Goal: Navigation & Orientation: Find specific page/section

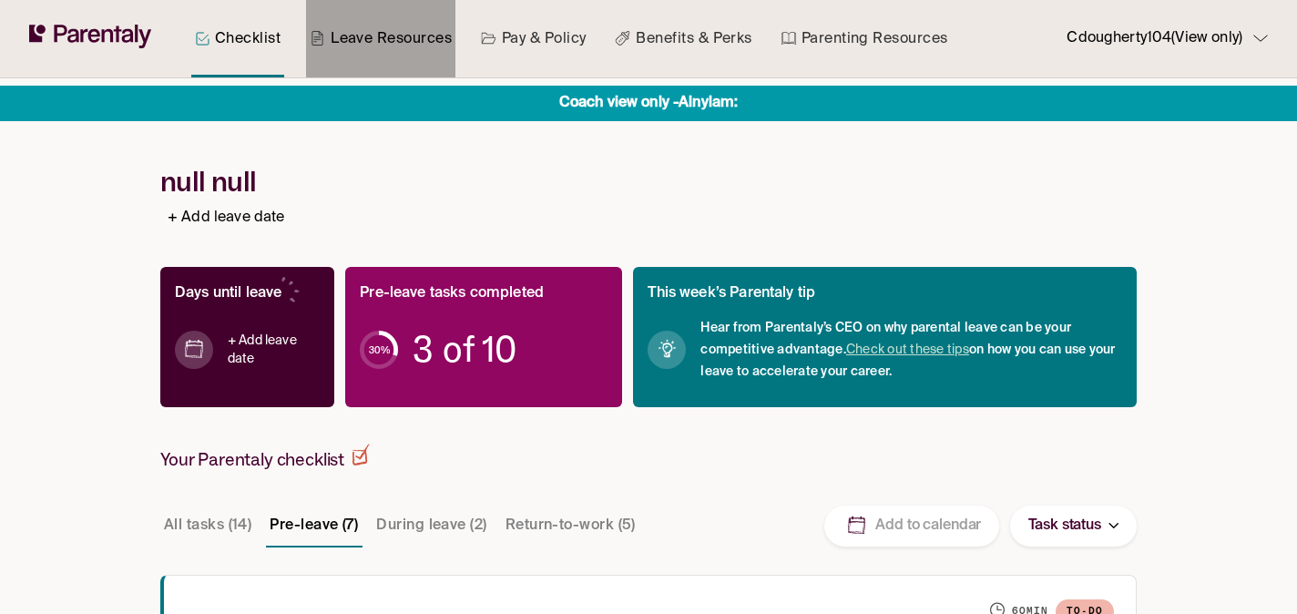
click at [377, 41] on link "Leave Resources" at bounding box center [380, 38] width 149 height 77
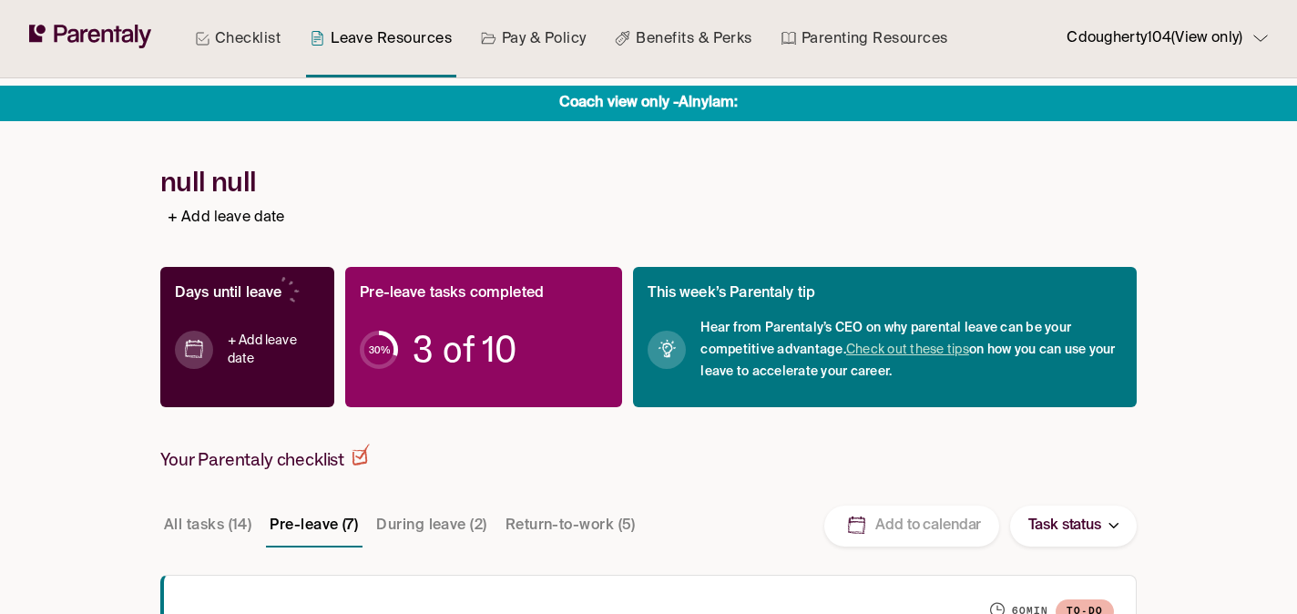
scroll to position [301, 0]
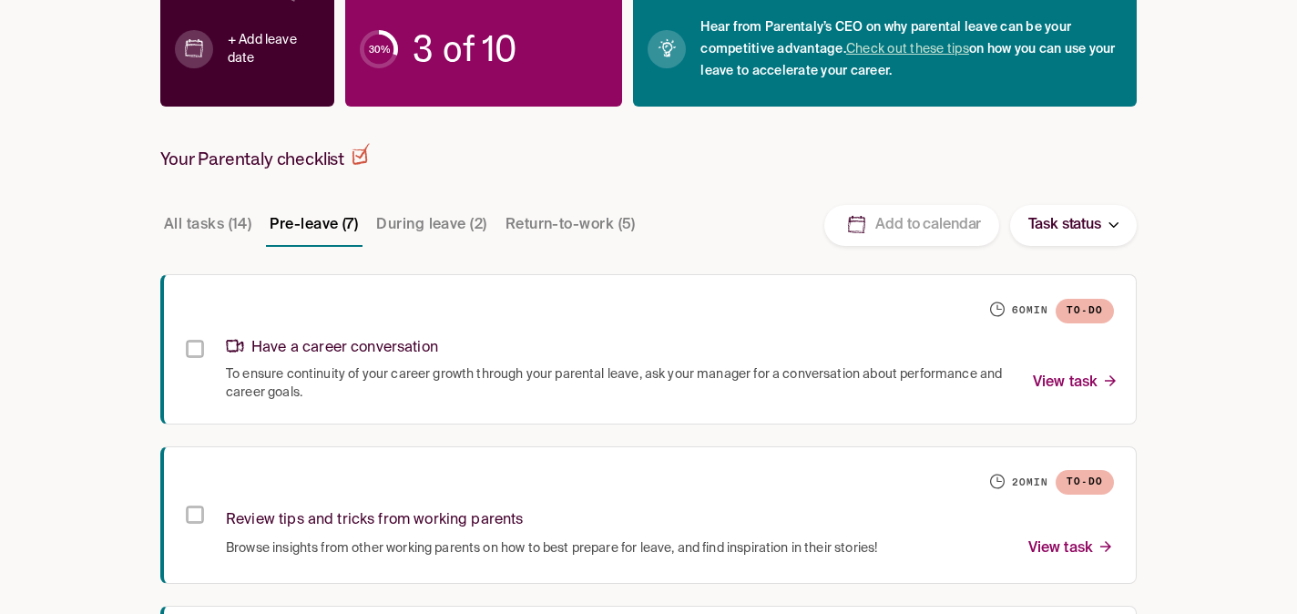
click at [291, 234] on button "Pre-leave (7)" at bounding box center [314, 225] width 96 height 44
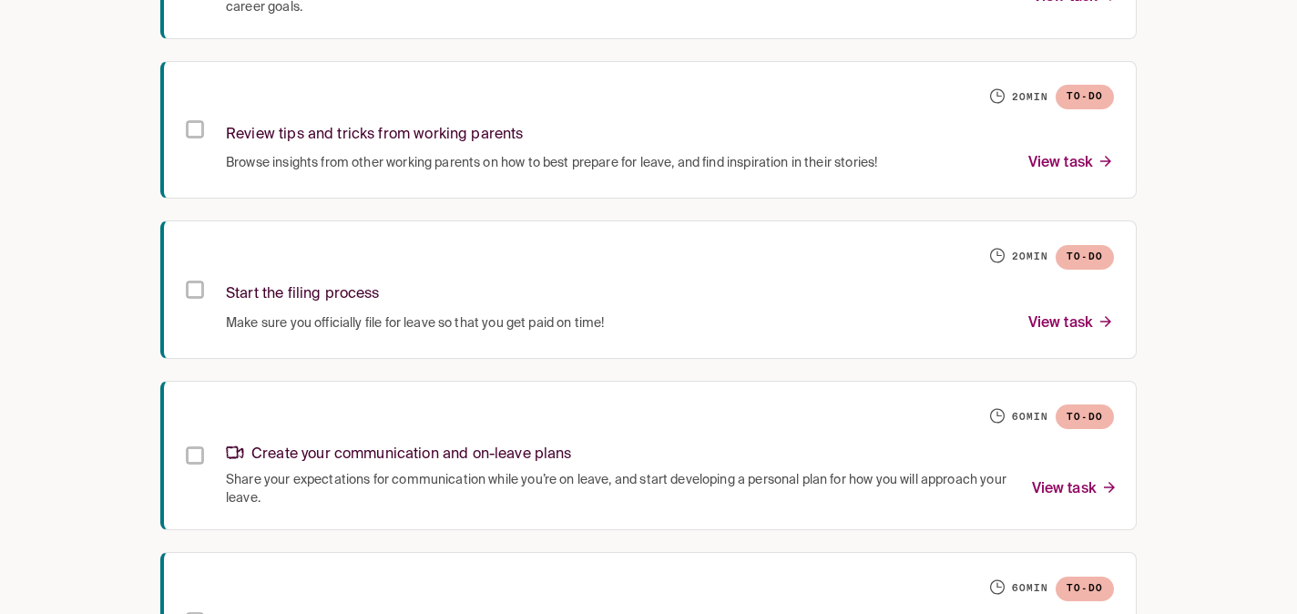
scroll to position [0, 0]
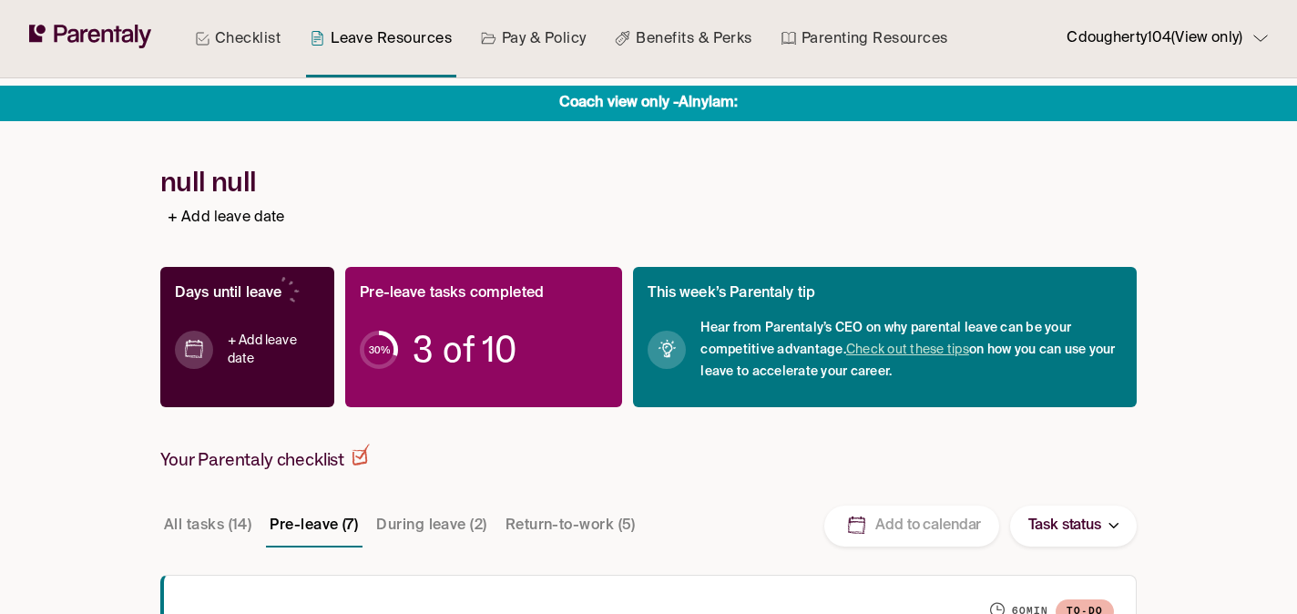
click at [360, 37] on link "Leave Resources" at bounding box center [380, 38] width 149 height 77
click at [262, 37] on link "Checklist" at bounding box center [237, 38] width 93 height 77
click at [384, 44] on link "Leave Resources" at bounding box center [380, 38] width 149 height 77
click at [505, 49] on link "Pay & Policy" at bounding box center [533, 38] width 113 height 77
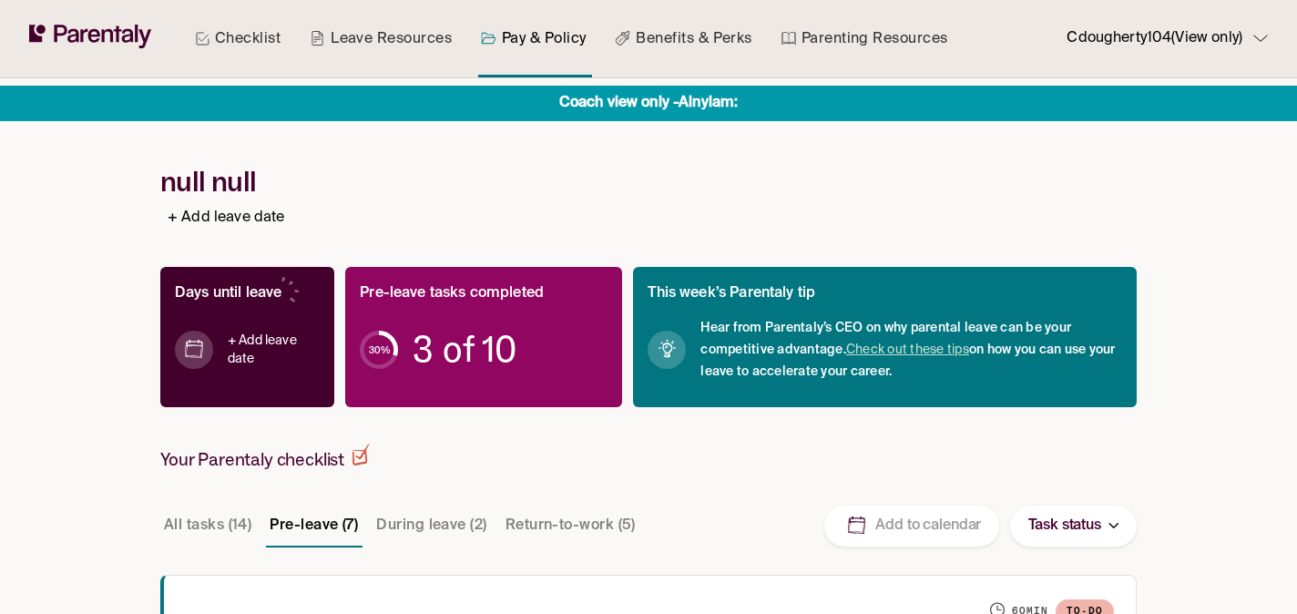
click at [388, 37] on link "Leave Resources" at bounding box center [380, 38] width 149 height 77
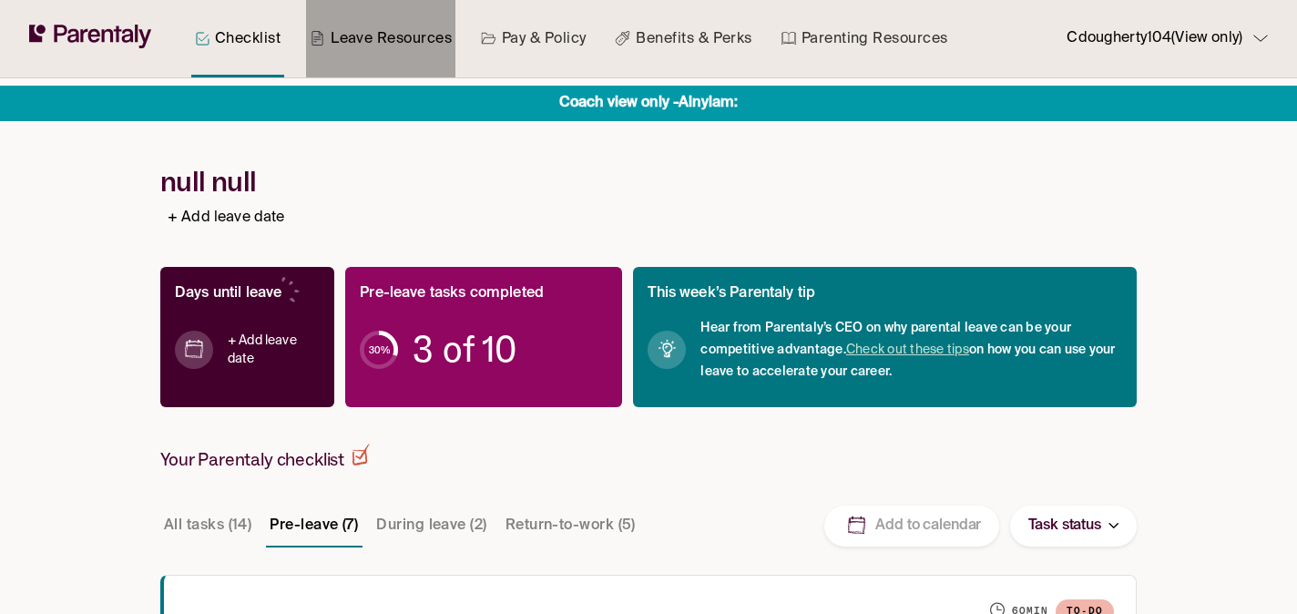
click at [398, 39] on link "Leave Resources" at bounding box center [380, 38] width 149 height 77
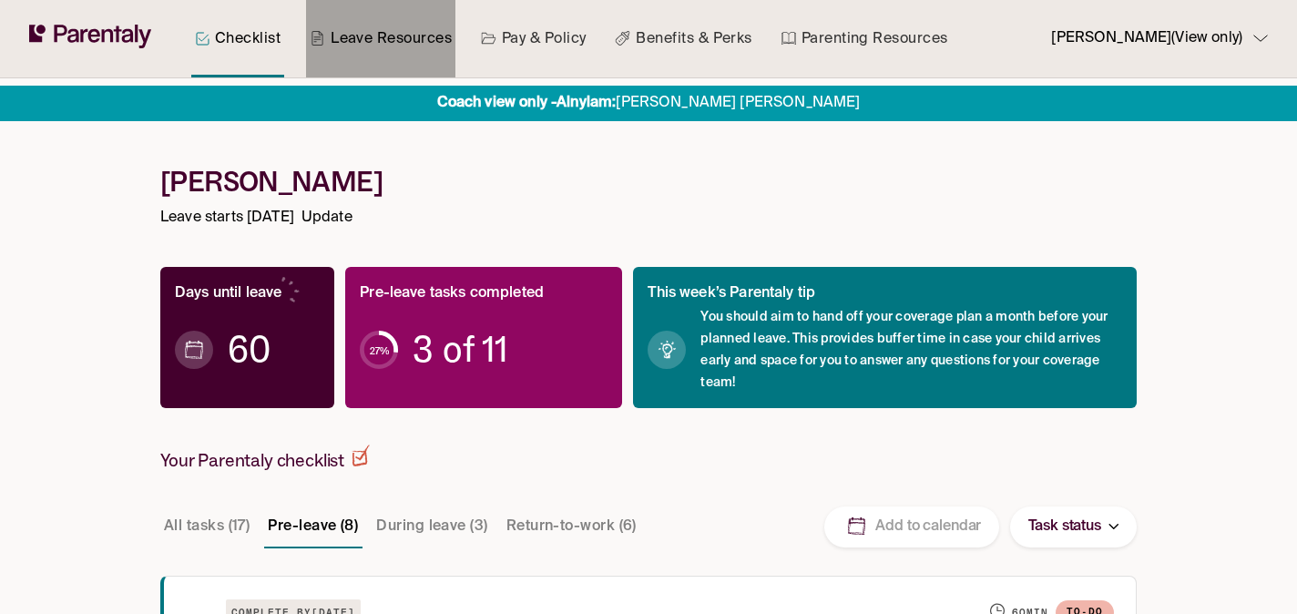
click at [360, 39] on link "Leave Resources" at bounding box center [380, 38] width 149 height 77
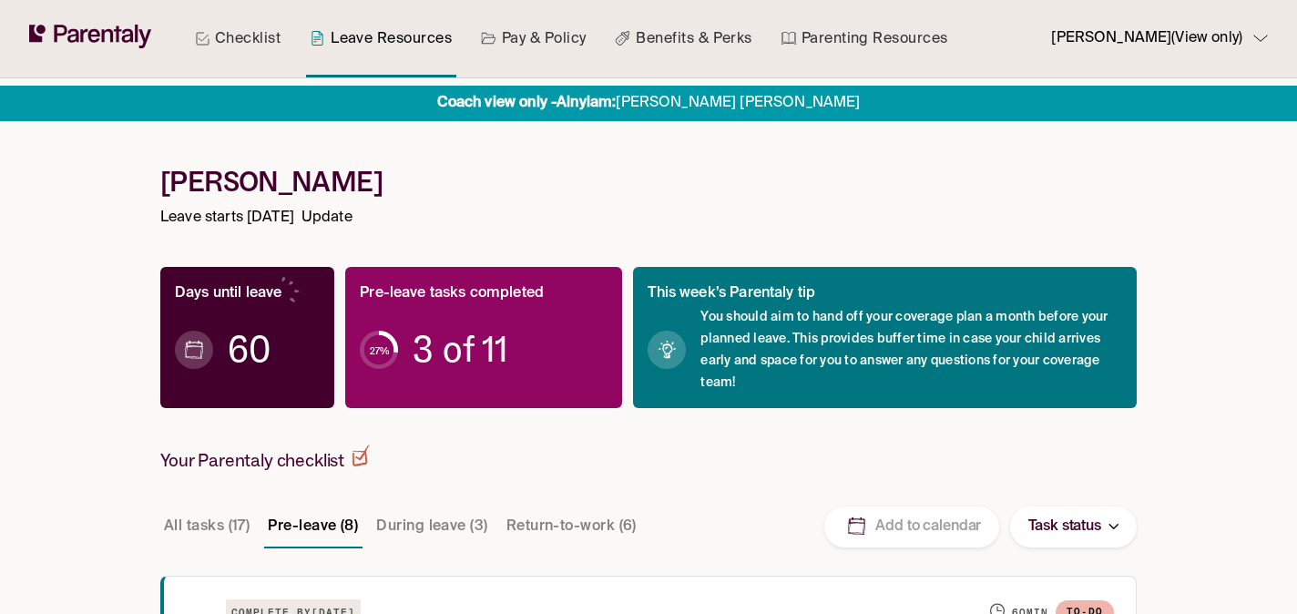
click at [398, 48] on link "Leave Resources" at bounding box center [380, 38] width 149 height 77
click at [109, 32] on icon at bounding box center [108, 35] width 12 height 13
